Goal: Transaction & Acquisition: Download file/media

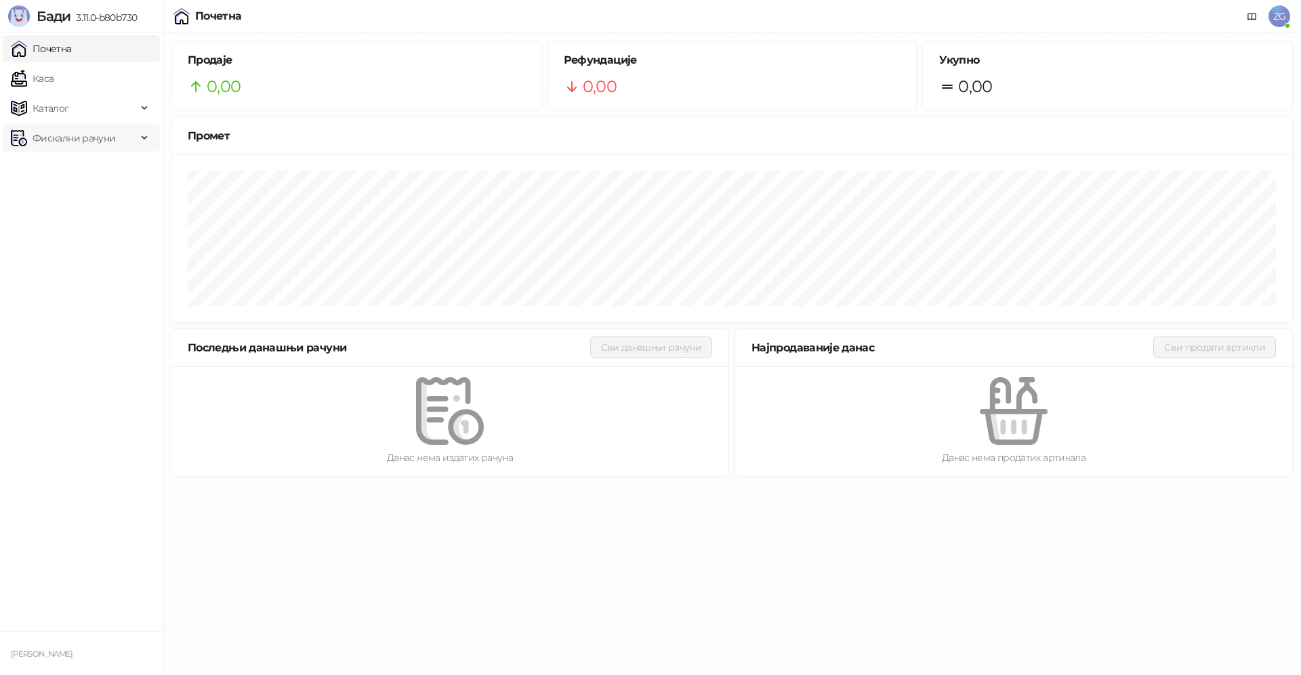
click at [98, 144] on span "Фискални рачуни" at bounding box center [74, 138] width 83 height 27
click at [85, 171] on link "Издати рачуни" at bounding box center [61, 167] width 91 height 27
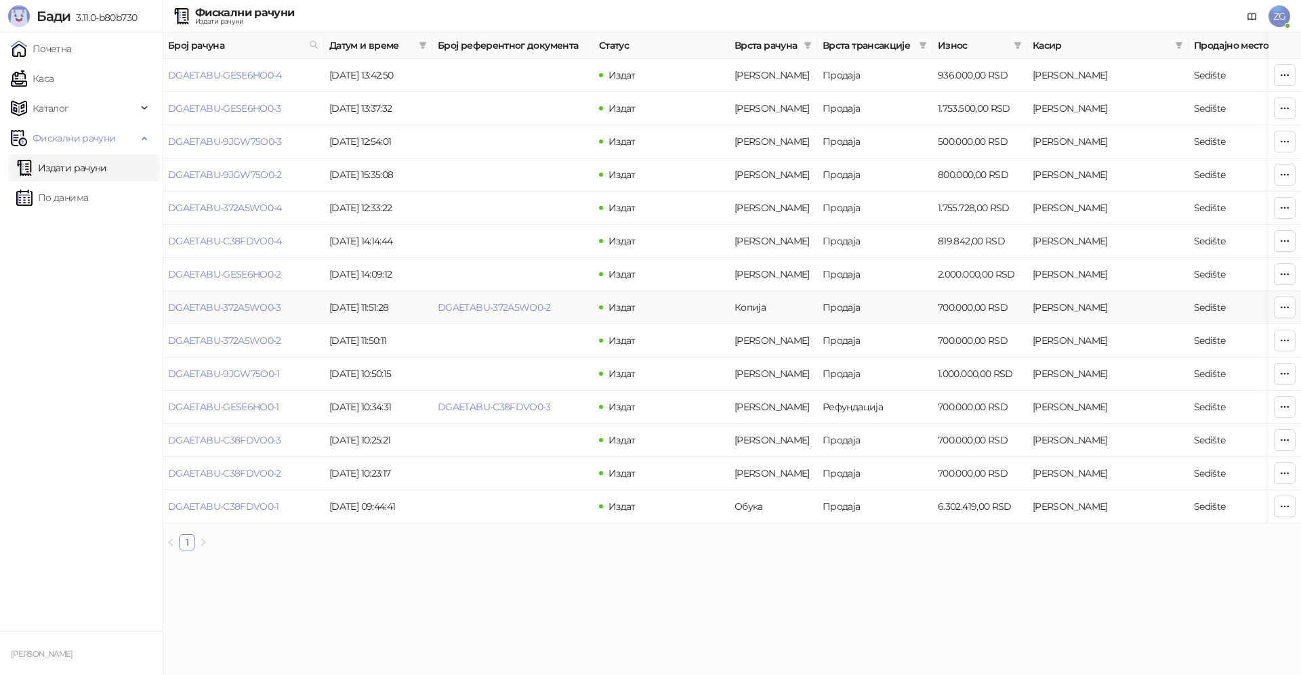
click at [535, 316] on td "DGAETABU-372A5WO0-2" at bounding box center [512, 307] width 161 height 33
click at [1272, 306] on td at bounding box center [1284, 307] width 33 height 33
click at [1279, 308] on icon "button" at bounding box center [1284, 307] width 11 height 11
click at [1220, 376] on span "Преузми у ПДФ формату" at bounding box center [1201, 378] width 165 height 15
click at [1126, 627] on div "Рачун DGAETABU-372A5WO0-3 ће ускоро почети са преузимањем" at bounding box center [1166, 613] width 203 height 33
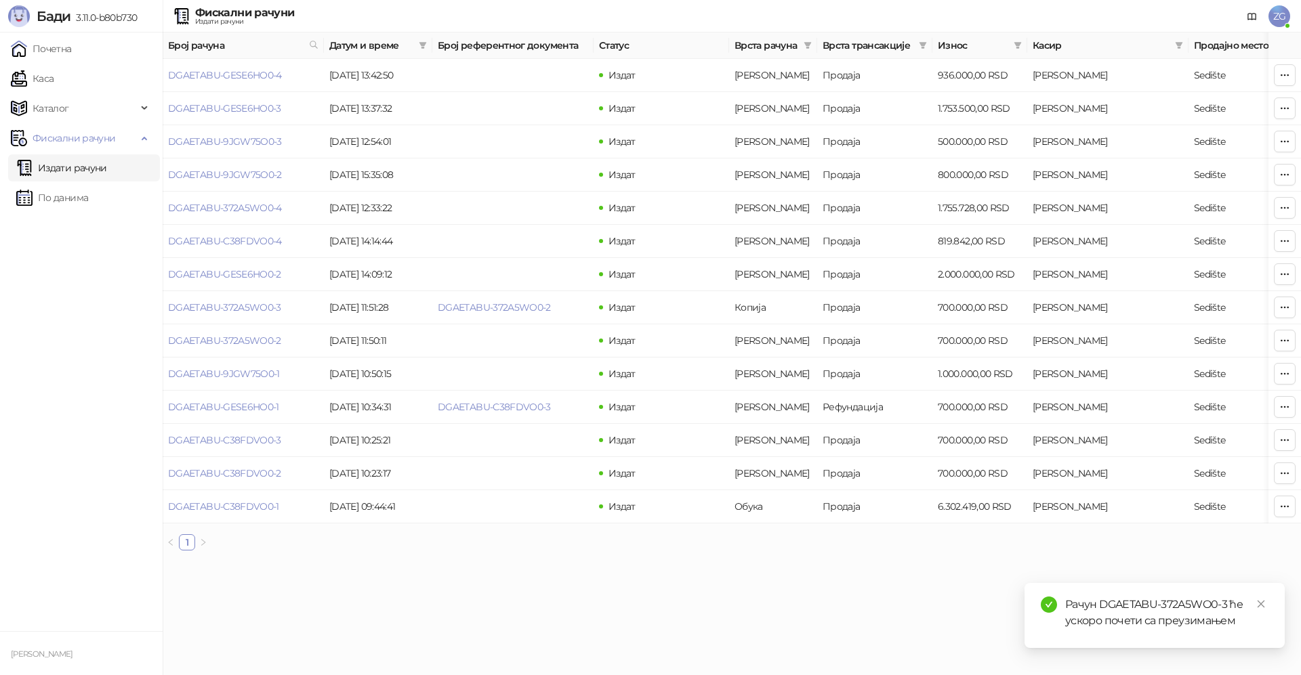
click at [1169, 618] on div "Рачун DGAETABU-372A5WO0-3 ће ускоро почети са преузимањем" at bounding box center [1166, 613] width 203 height 33
click at [263, 338] on link "DGAETABU-372A5WO0-2" at bounding box center [224, 341] width 113 height 12
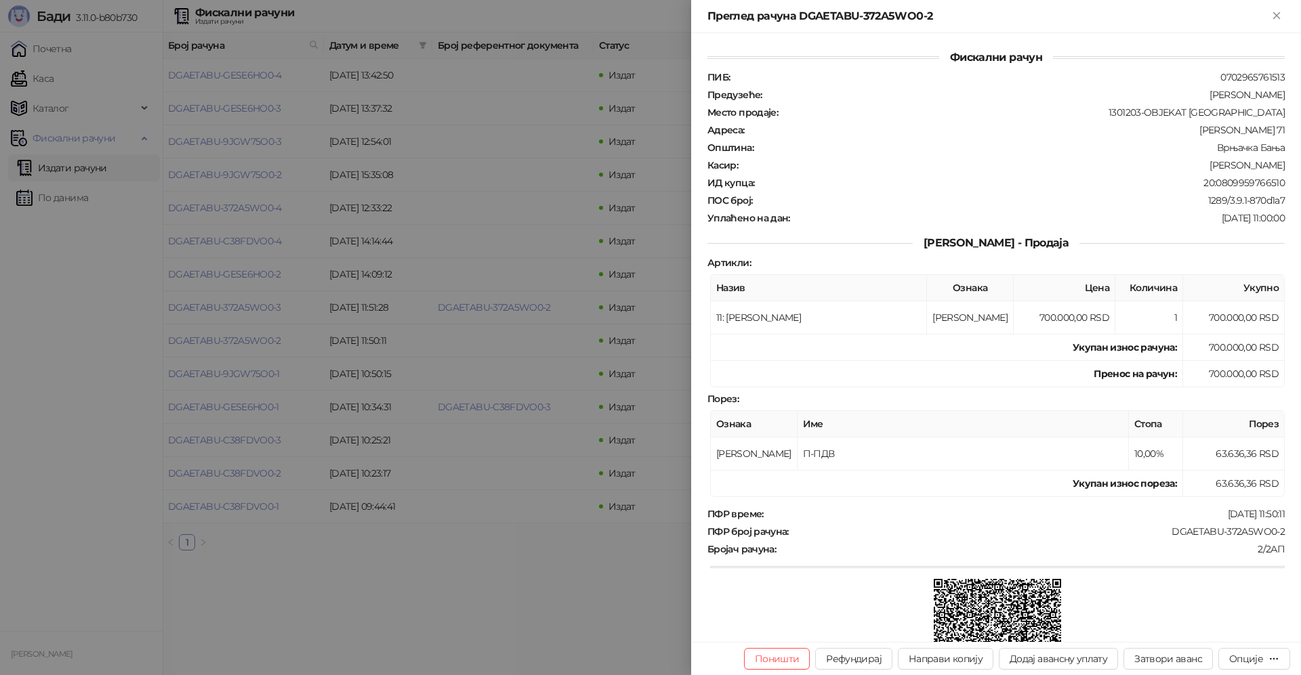
scroll to position [216, 0]
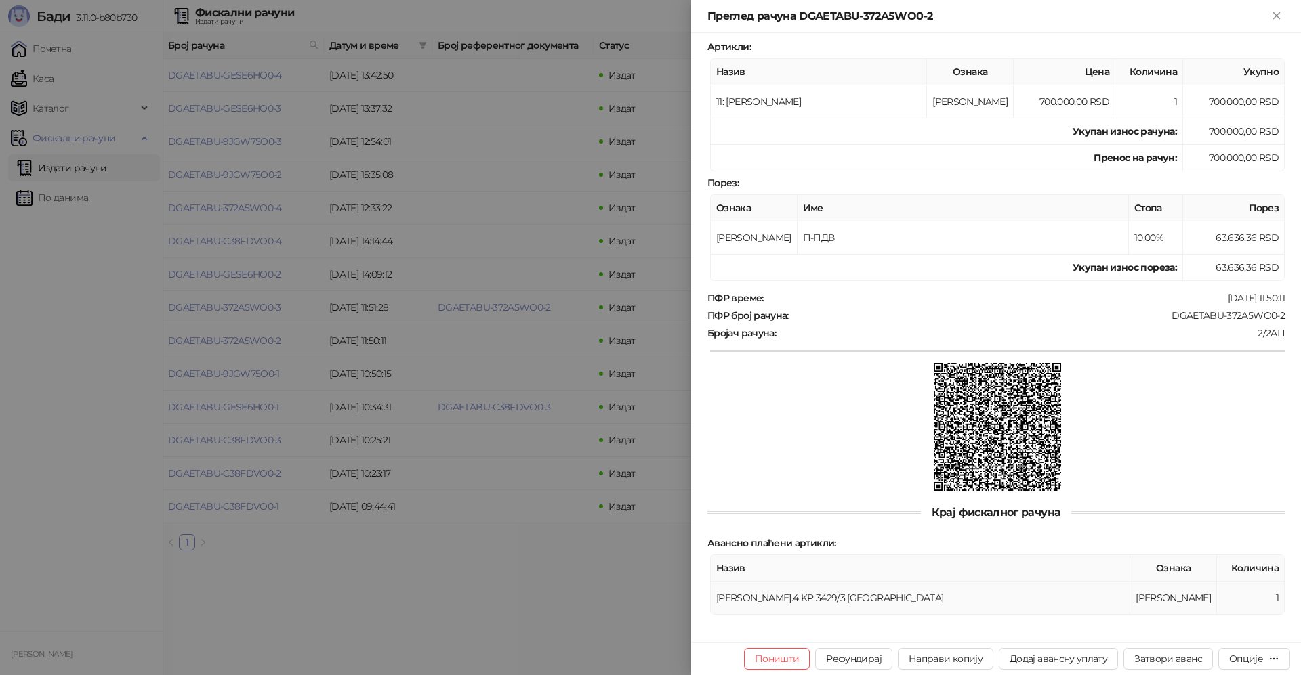
click at [905, 602] on td "[PERSON_NAME].4 KP 3429/3 [GEOGRAPHIC_DATA]" at bounding box center [920, 598] width 419 height 33
click at [914, 599] on td "[PERSON_NAME].4 KP 3429/3 [GEOGRAPHIC_DATA]" at bounding box center [920, 598] width 419 height 33
click at [922, 598] on td "[PERSON_NAME].4 KP 3429/3 [GEOGRAPHIC_DATA]" at bounding box center [920, 598] width 419 height 33
click at [819, 601] on td "[PERSON_NAME].4 KP 3429/3 [GEOGRAPHIC_DATA]" at bounding box center [920, 598] width 419 height 33
click at [780, 600] on td "[PERSON_NAME].4 KP 3429/3 [GEOGRAPHIC_DATA]" at bounding box center [920, 598] width 419 height 33
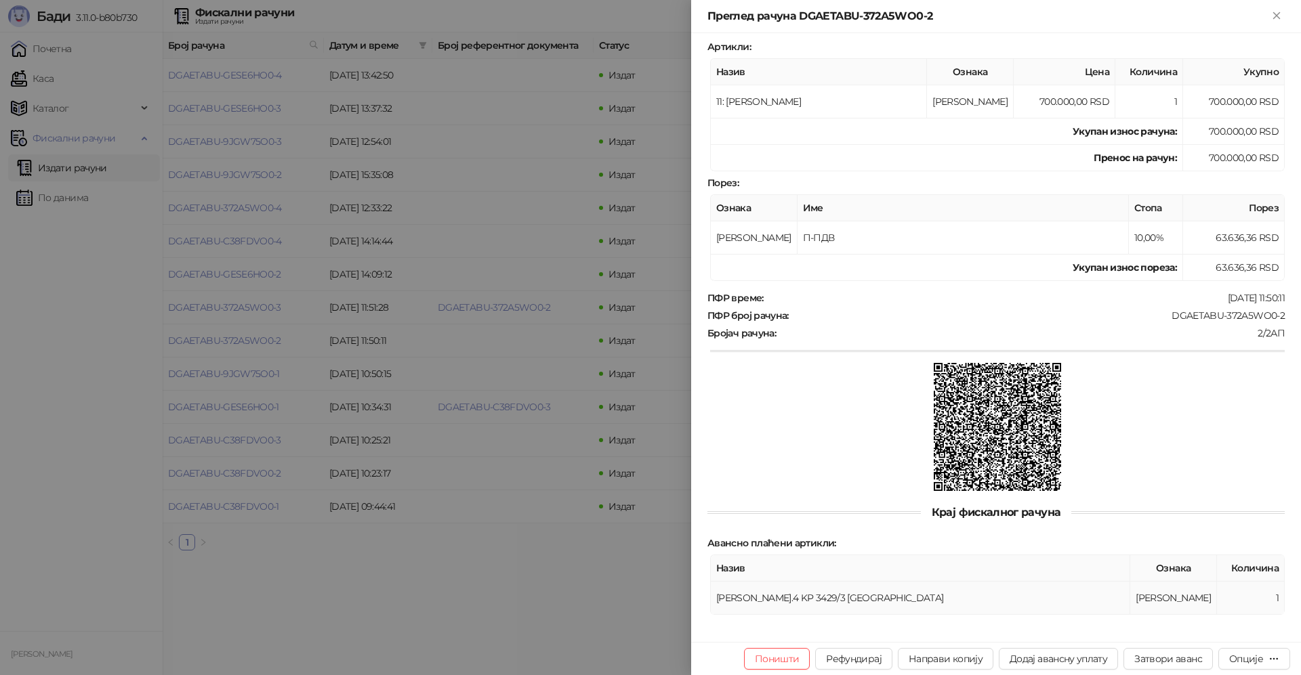
click at [718, 597] on td "[PERSON_NAME].4 KP 3429/3 [GEOGRAPHIC_DATA]" at bounding box center [920, 598] width 419 height 33
click at [715, 597] on td "[PERSON_NAME].4 KP 3429/3 [GEOGRAPHIC_DATA]" at bounding box center [920, 598] width 419 height 33
drag, startPoint x: 719, startPoint y: 597, endPoint x: 734, endPoint y: 599, distance: 15.6
click at [734, 599] on td "[PERSON_NAME].4 KP 3429/3 [GEOGRAPHIC_DATA]" at bounding box center [920, 598] width 419 height 33
click at [908, 599] on td "[PERSON_NAME].4 KP 3429/3 [GEOGRAPHIC_DATA]" at bounding box center [920, 598] width 419 height 33
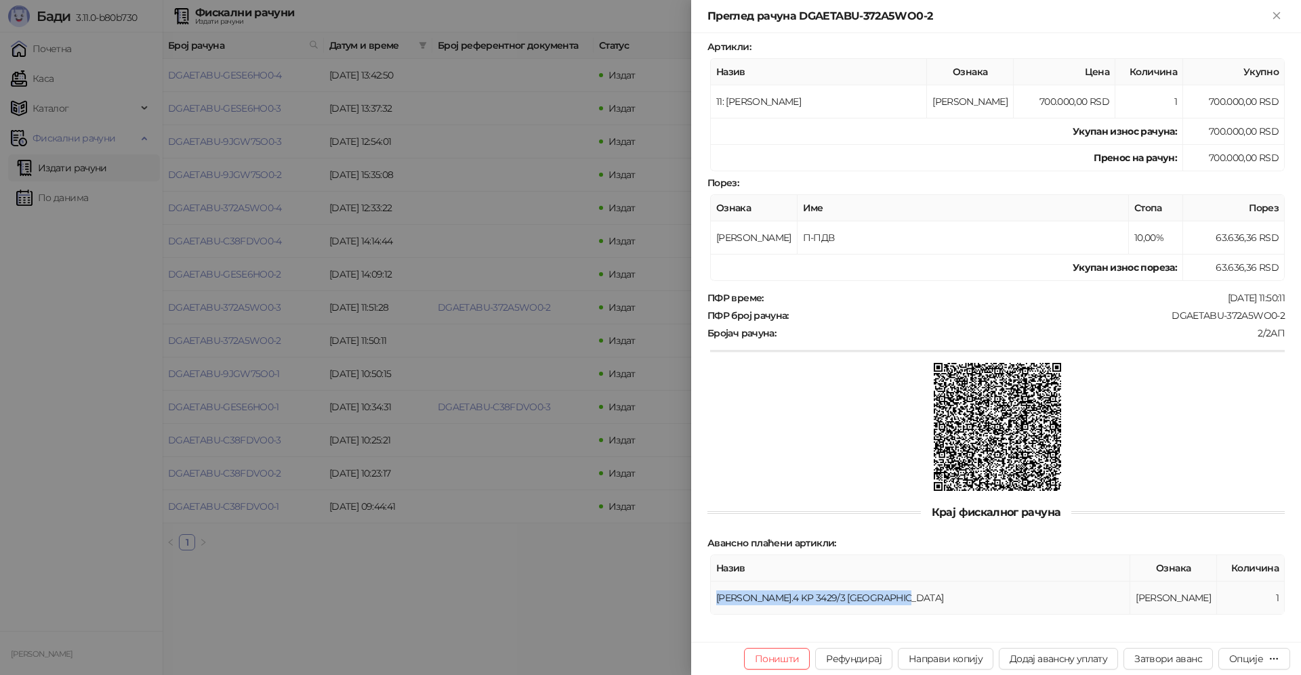
drag, startPoint x: 909, startPoint y: 599, endPoint x: 717, endPoint y: 602, distance: 192.4
click at [717, 602] on td "[PERSON_NAME].4 KP 3429/3 [GEOGRAPHIC_DATA]" at bounding box center [920, 598] width 419 height 33
copy td "[PERSON_NAME].4 KP 3429/3 [GEOGRAPHIC_DATA]"
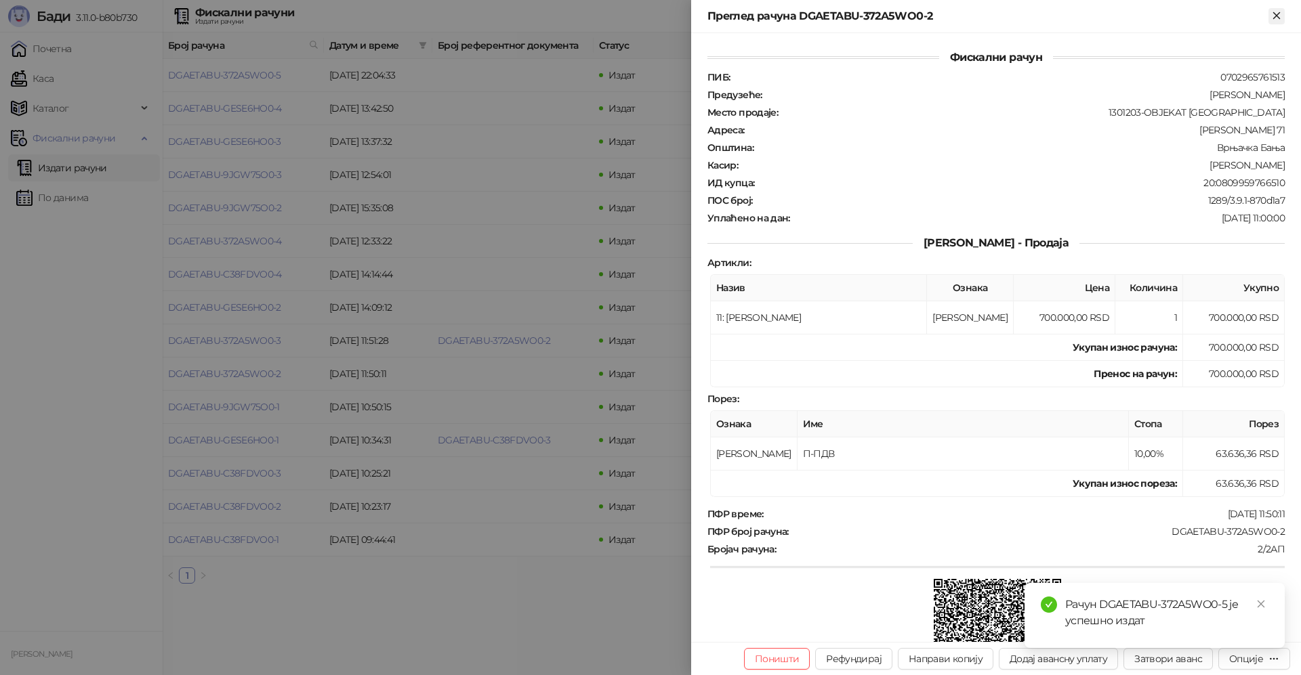
click at [1277, 21] on icon "Close" at bounding box center [1276, 15] width 12 height 12
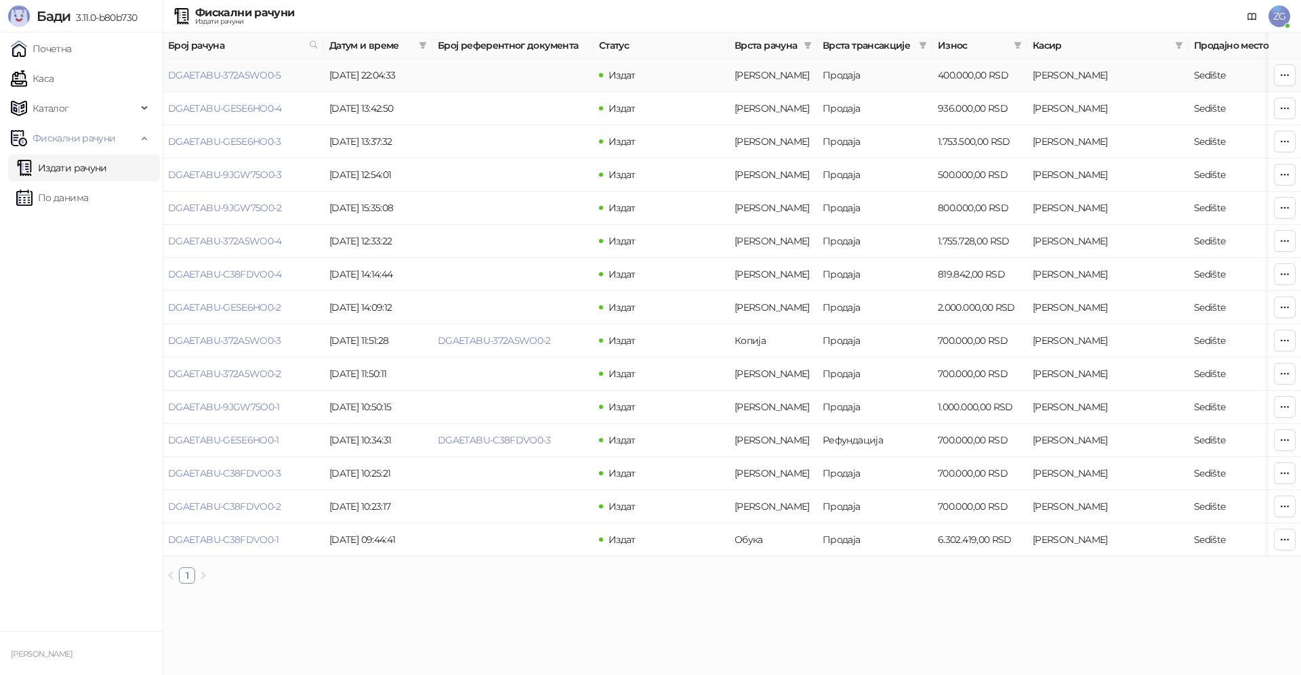
click at [629, 89] on td "Издат" at bounding box center [660, 75] width 135 height 33
click at [1286, 66] on button "button" at bounding box center [1284, 75] width 22 height 22
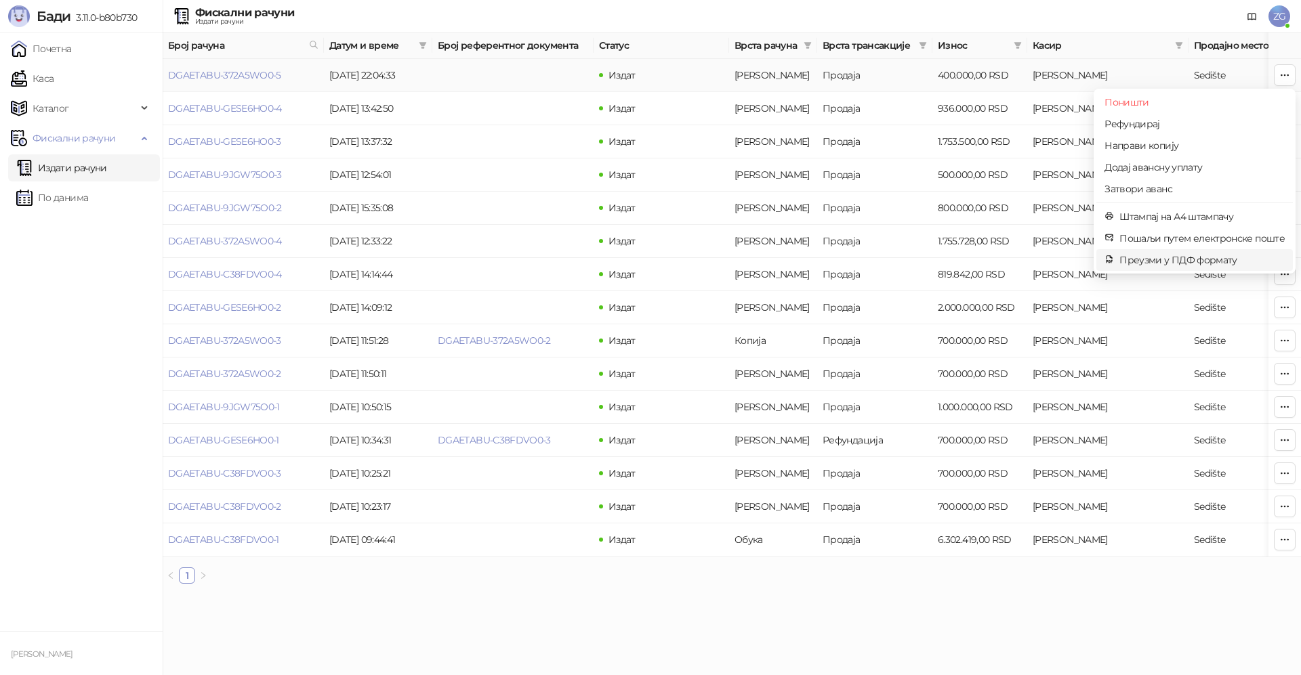
click at [1182, 260] on span "Преузми у ПДФ формату" at bounding box center [1201, 260] width 165 height 15
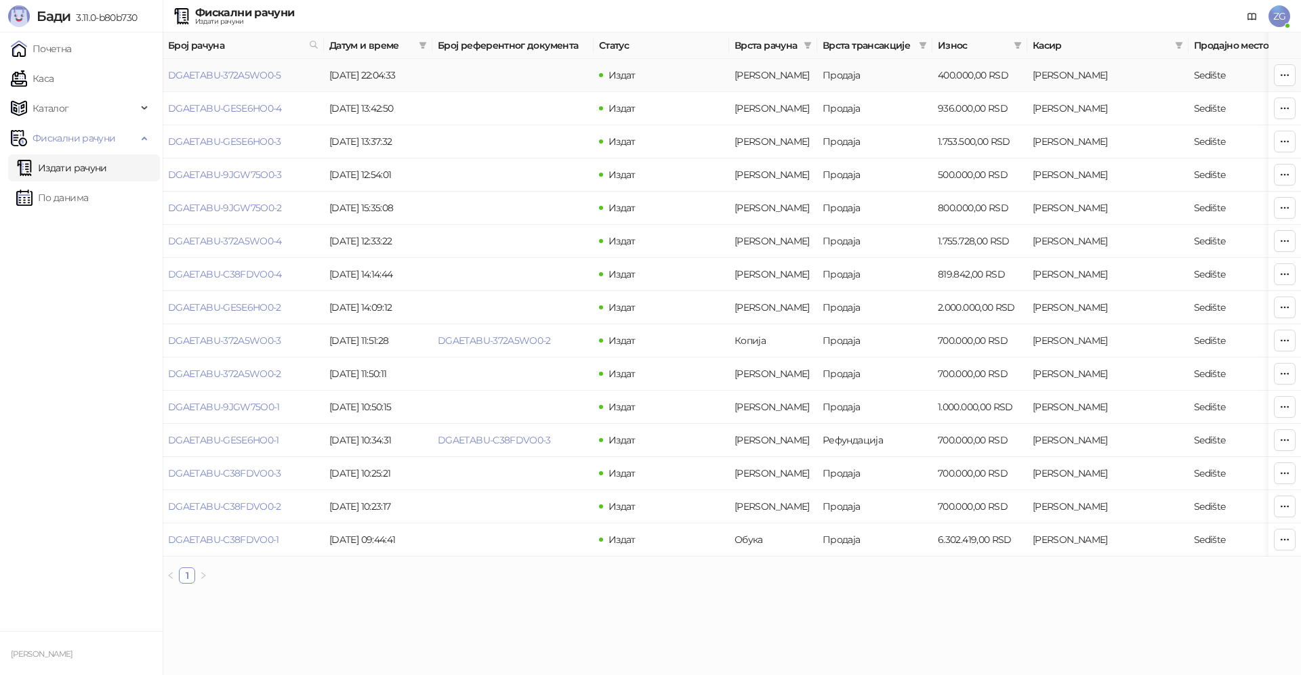
click at [1005, 83] on td "400.000,00 RSD" at bounding box center [979, 75] width 95 height 33
